Goal: Task Accomplishment & Management: Manage account settings

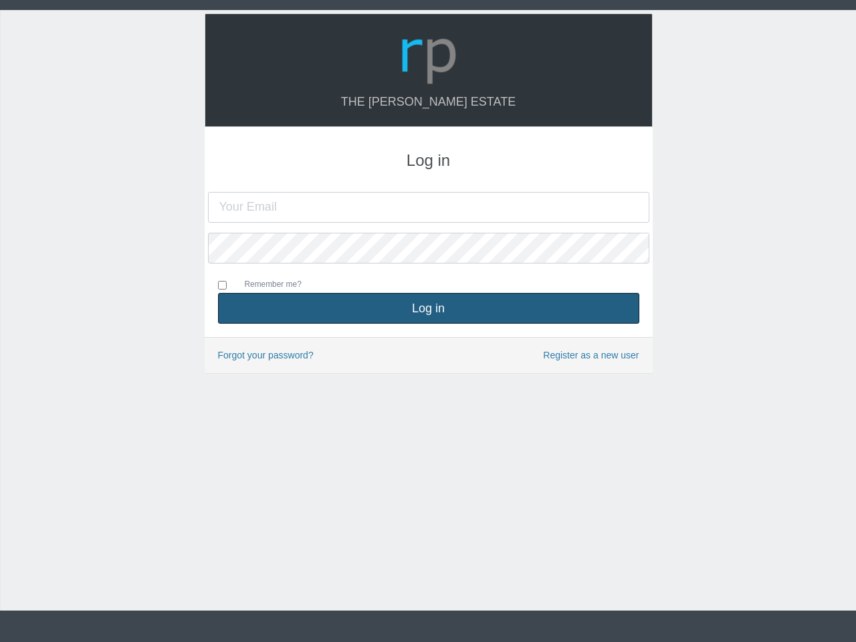
click at [429, 308] on button "Log in" at bounding box center [429, 308] width 422 height 31
